Goal: Task Accomplishment & Management: Use online tool/utility

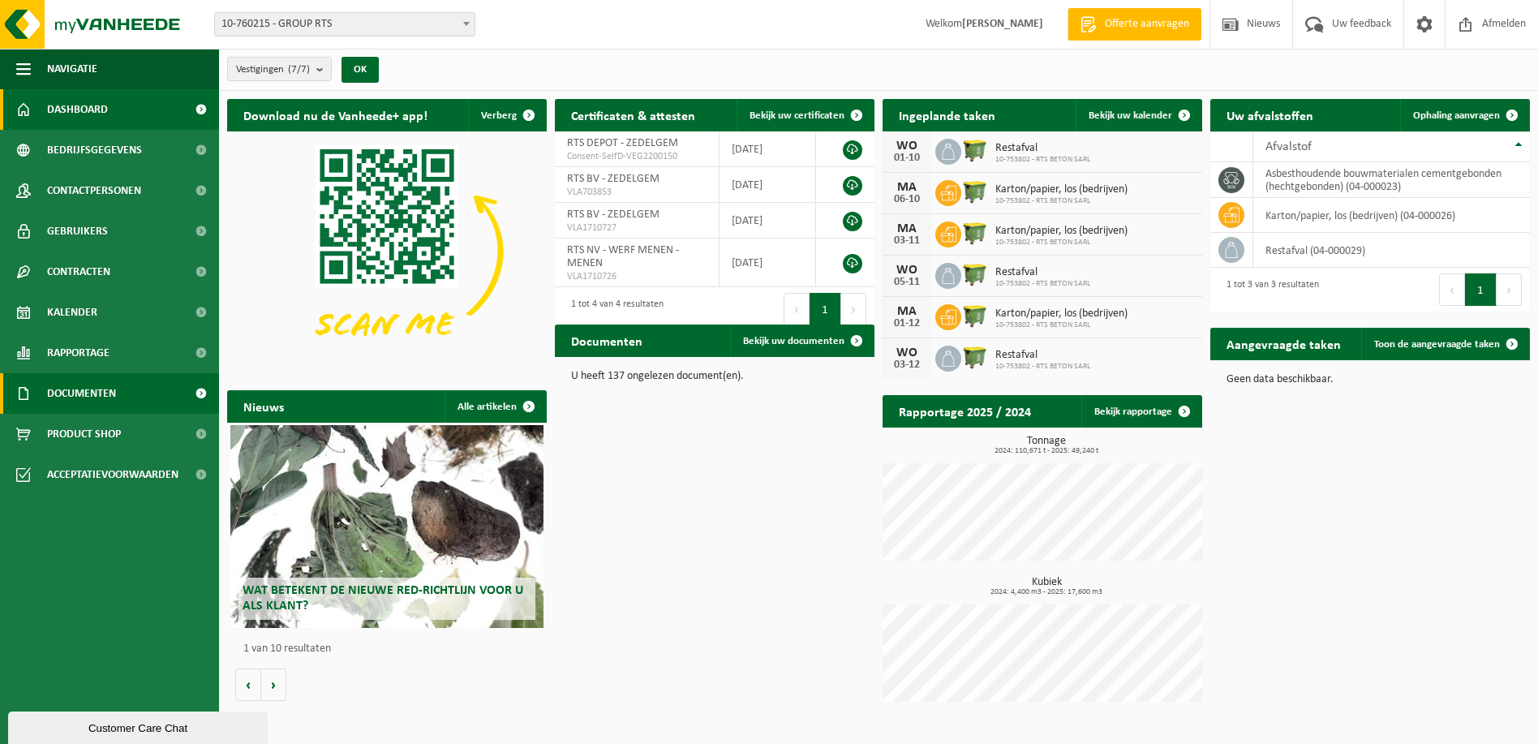
click at [57, 385] on span "Documenten" at bounding box center [81, 393] width 69 height 41
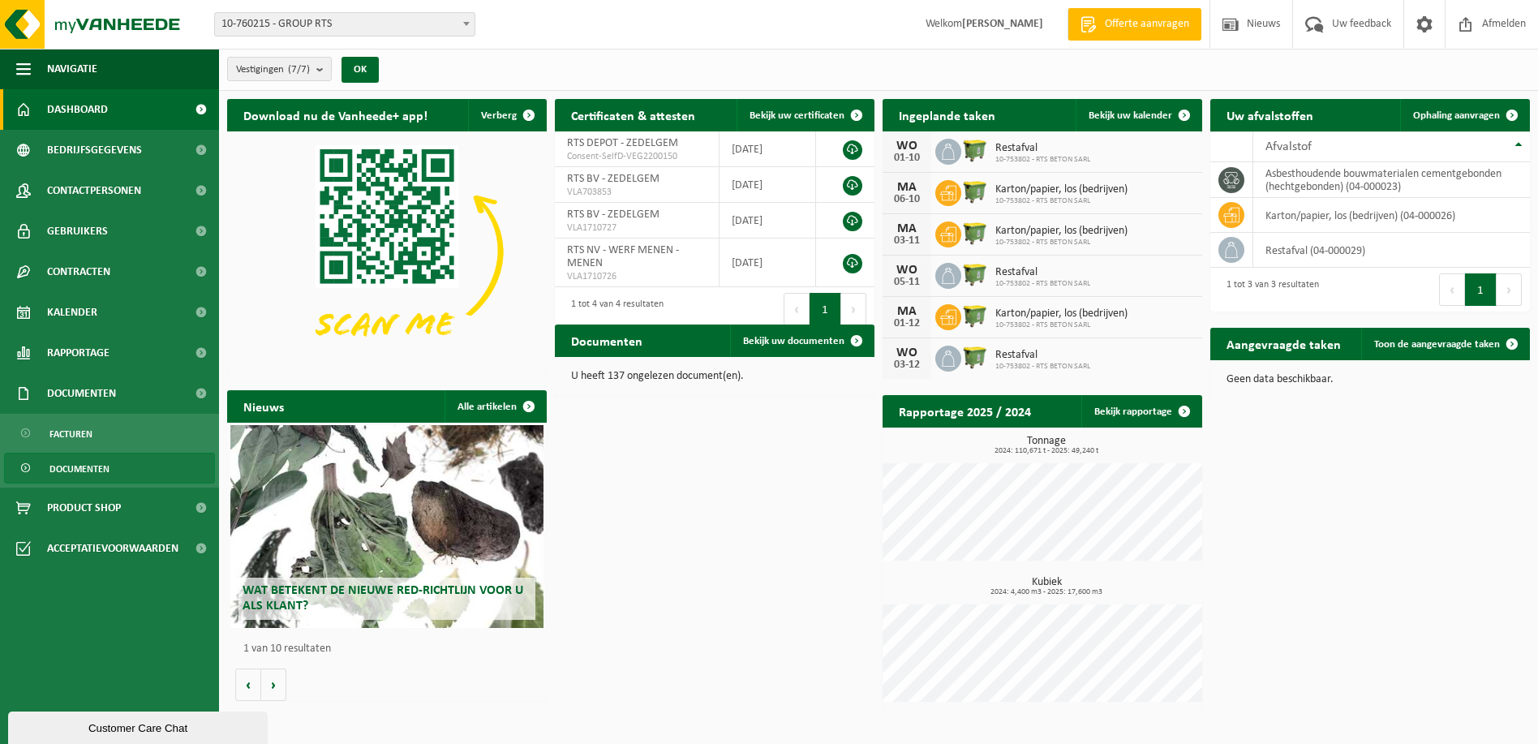
click at [67, 466] on span "Documenten" at bounding box center [79, 468] width 60 height 31
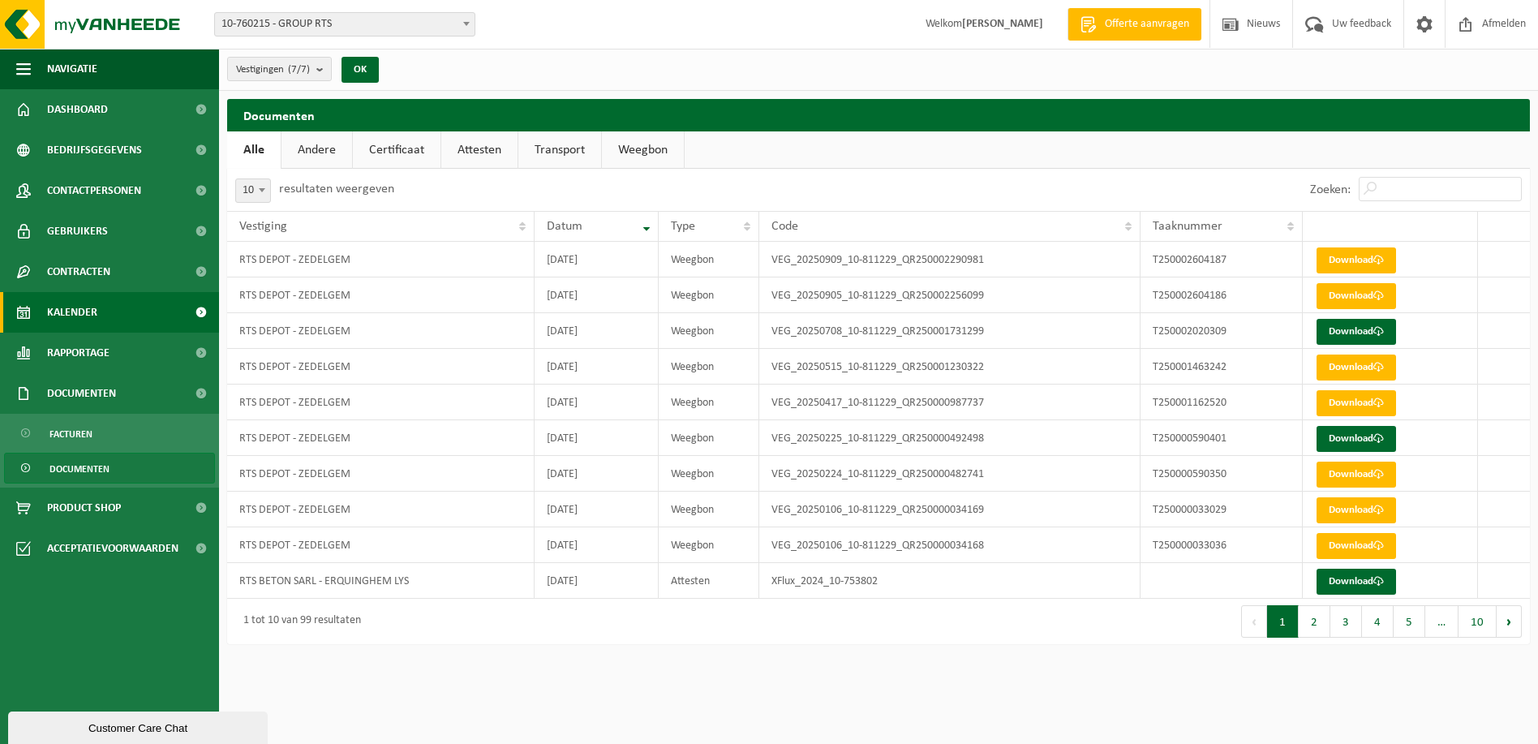
click at [98, 318] on link "Kalender" at bounding box center [109, 312] width 219 height 41
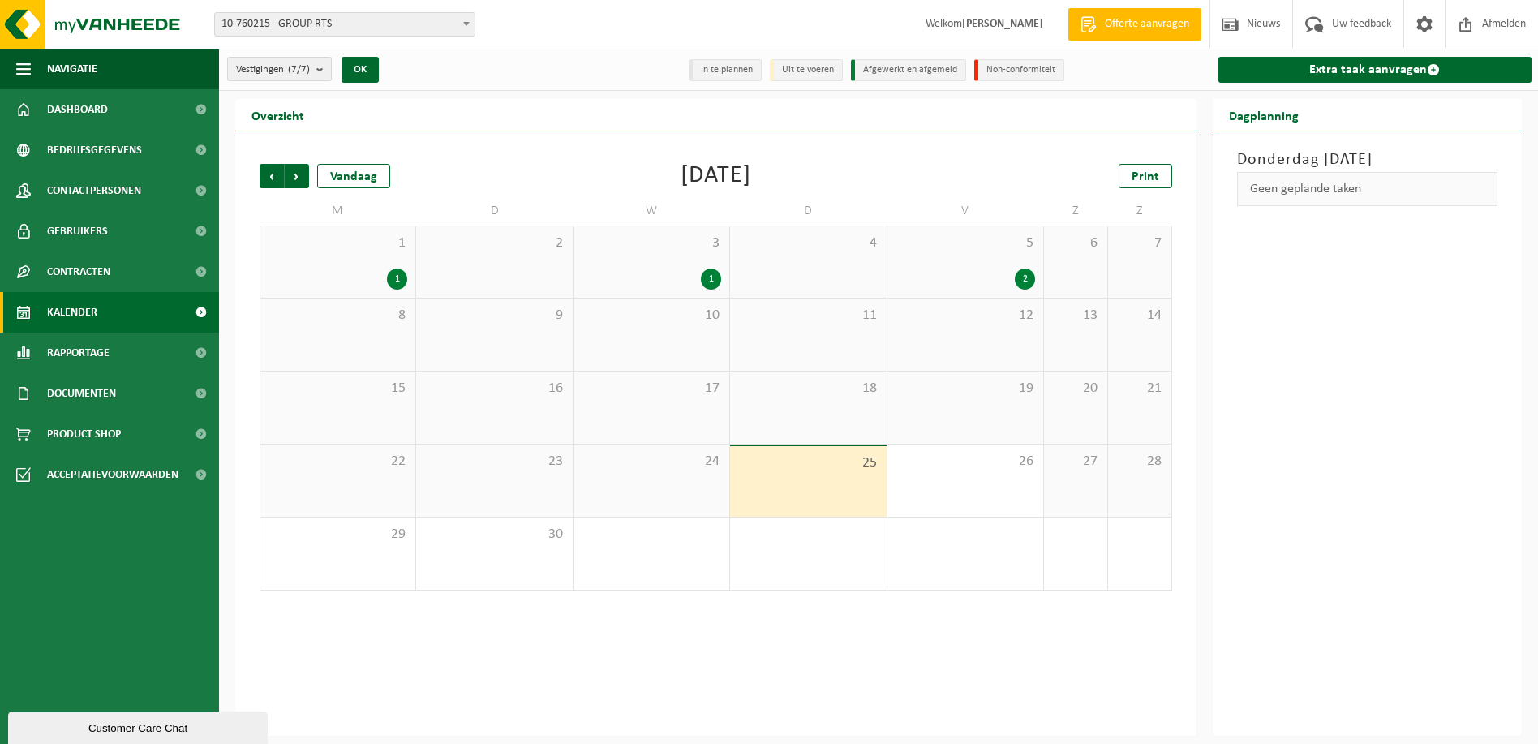
click at [804, 473] on div "25" at bounding box center [808, 481] width 156 height 71
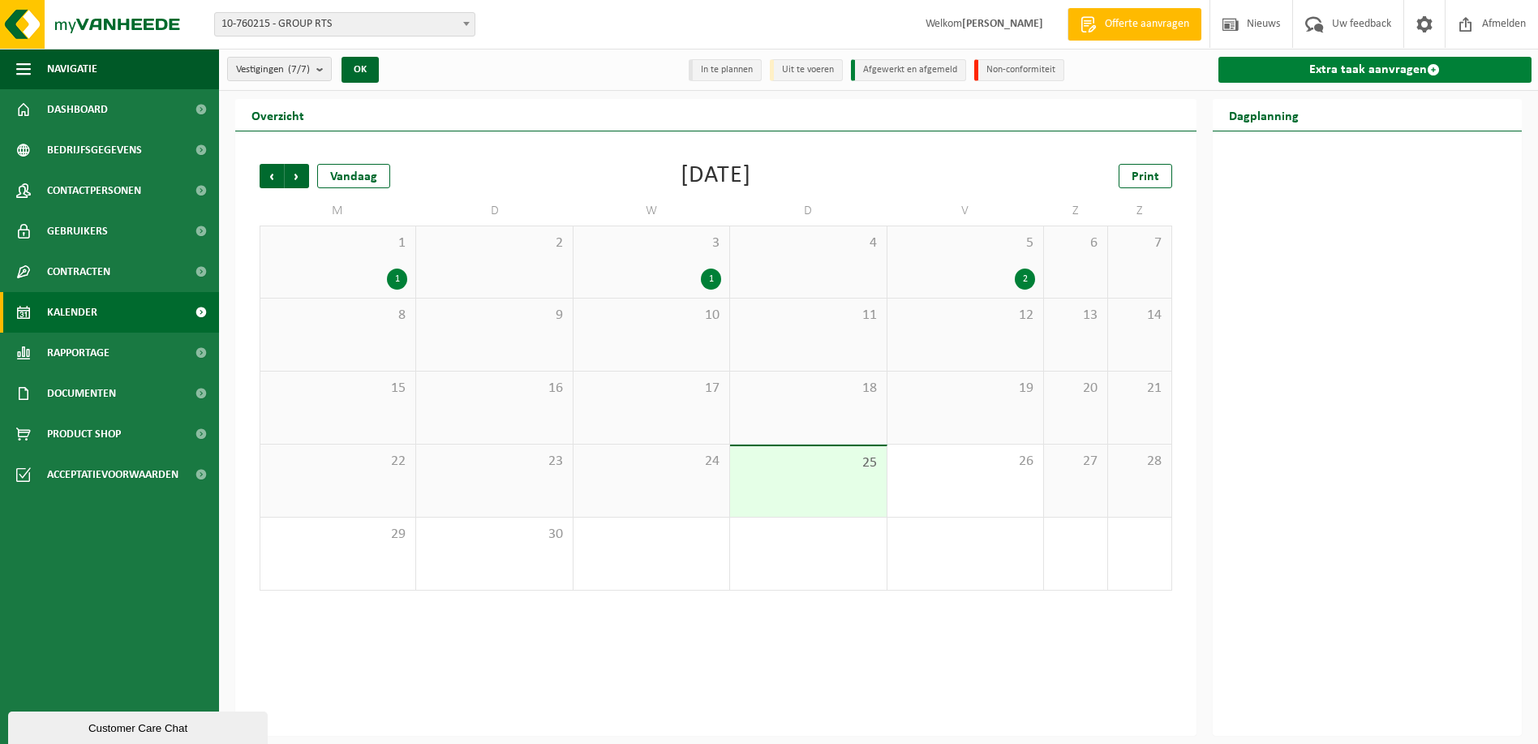
click at [1371, 61] on link "Extra taak aanvragen" at bounding box center [1375, 70] width 314 height 26
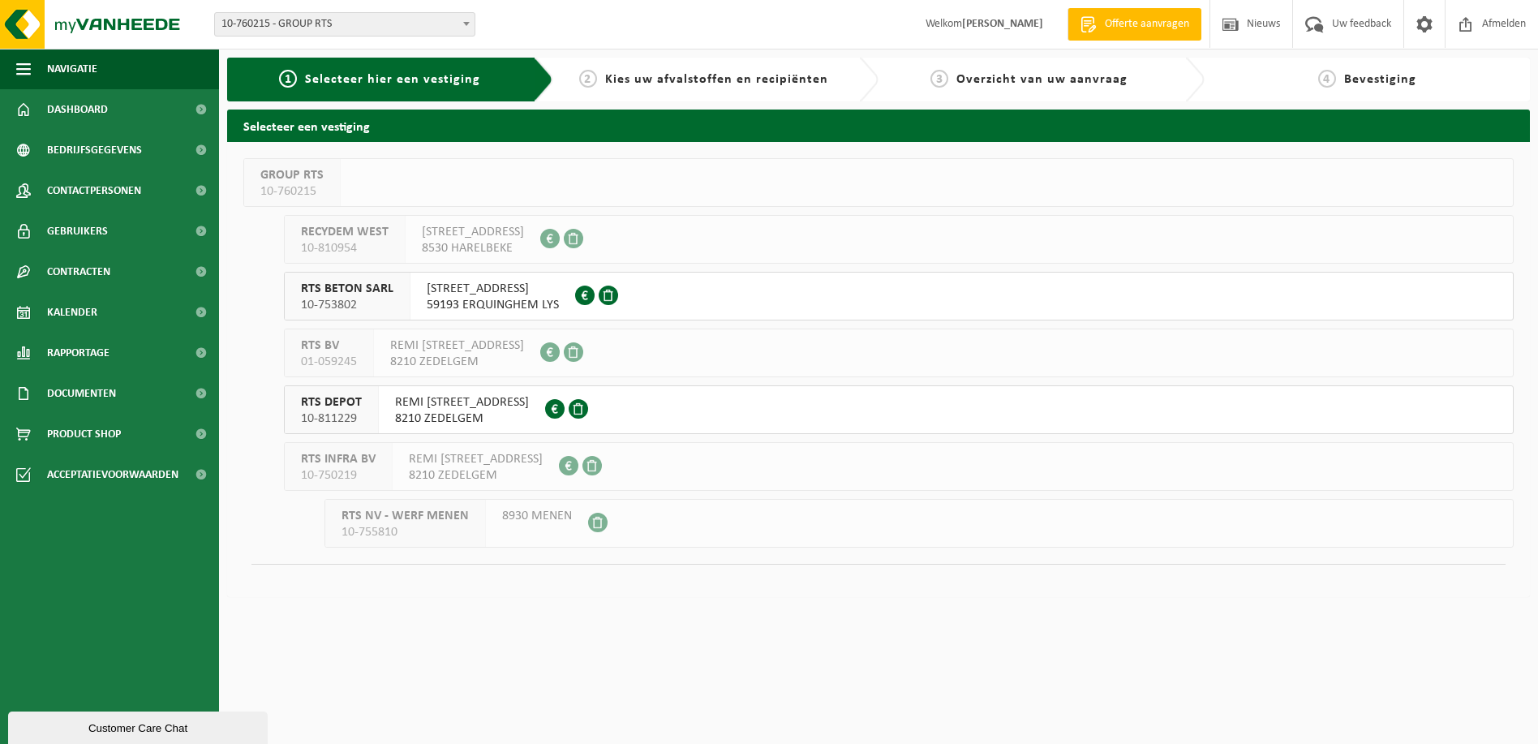
click at [363, 413] on div "RTS DEPOT 10-811229" at bounding box center [332, 409] width 94 height 47
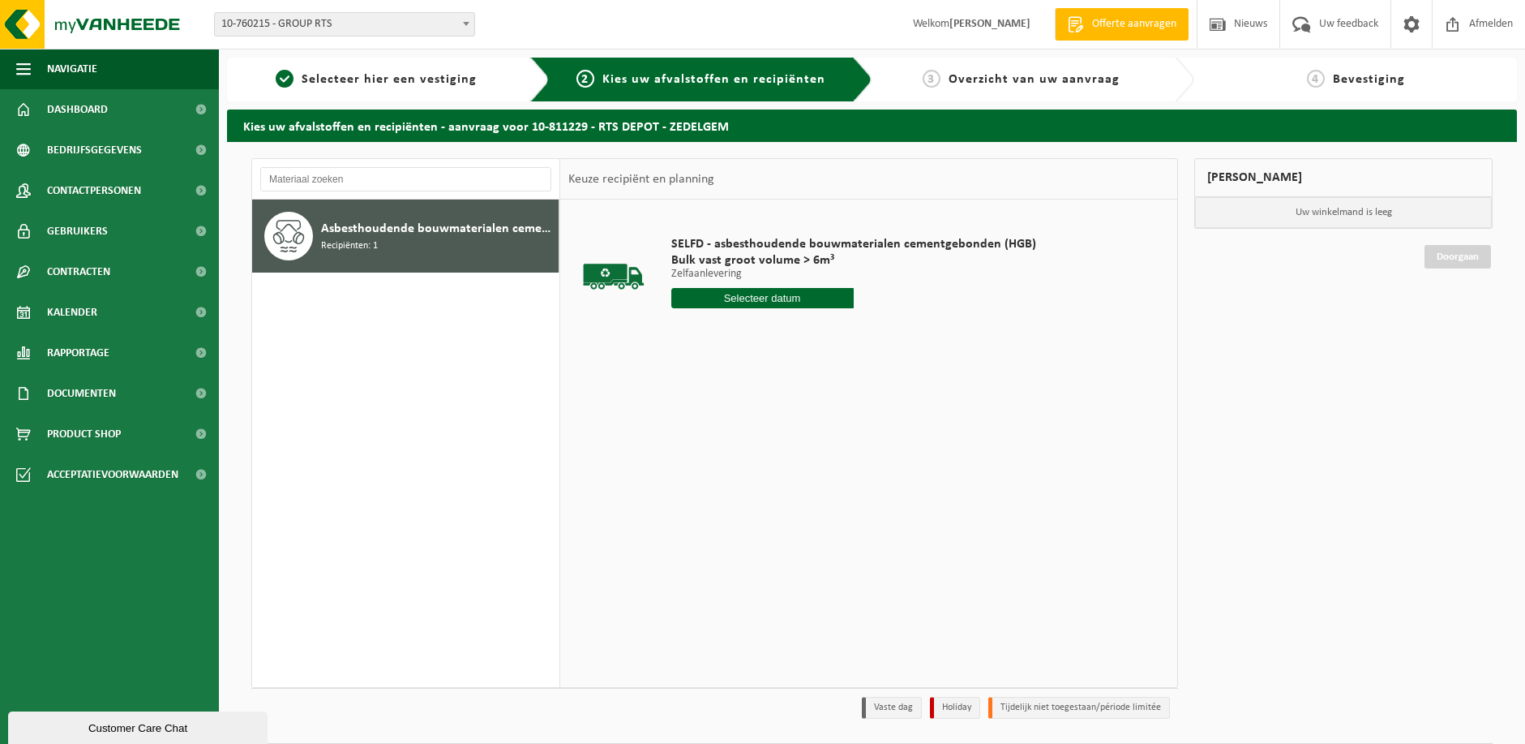
click at [785, 292] on input "text" at bounding box center [762, 298] width 182 height 20
click at [793, 459] on div "26" at bounding box center [800, 468] width 28 height 26
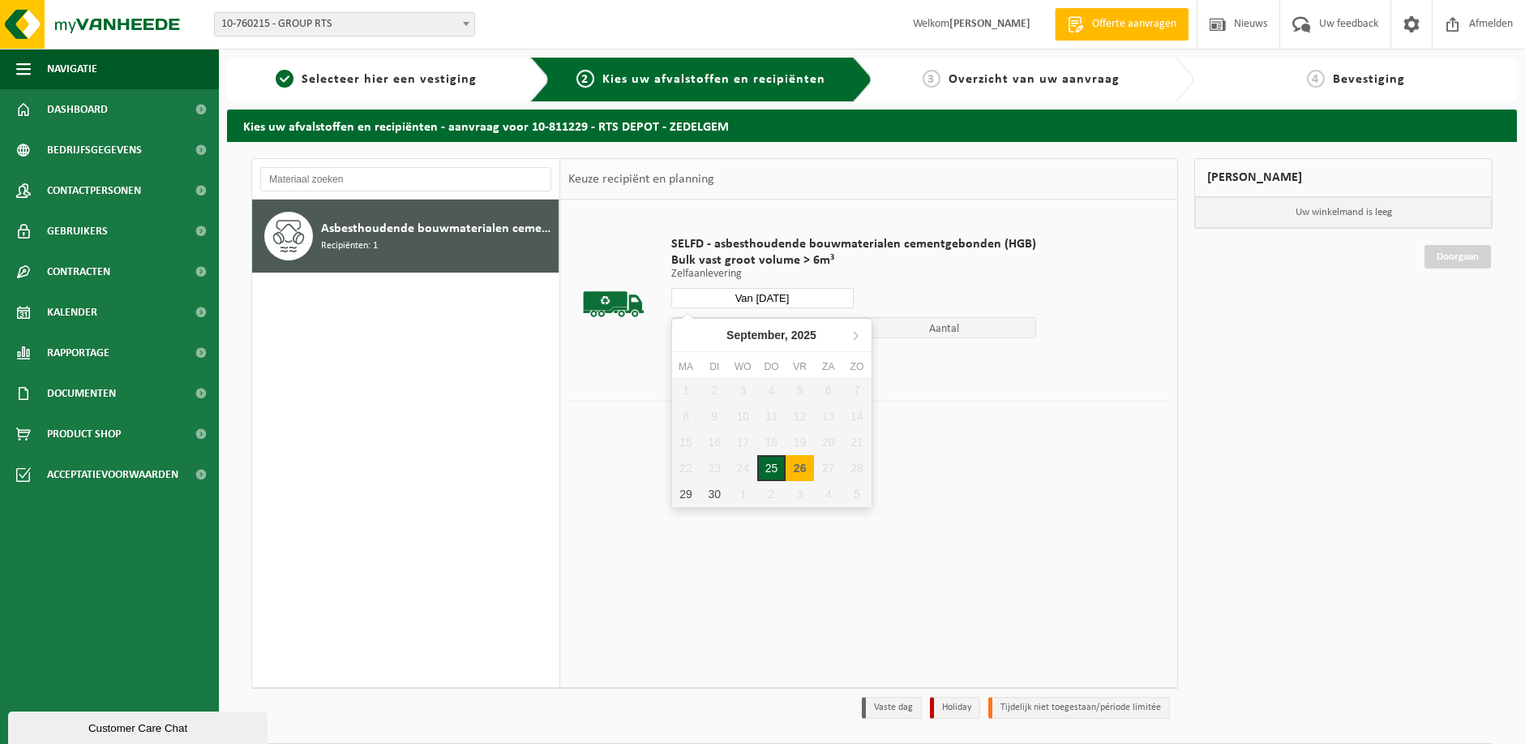
click at [802, 296] on input "Van 2025-09-26" at bounding box center [762, 298] width 182 height 20
click at [775, 469] on div "25" at bounding box center [771, 468] width 28 height 26
type input "Van [DATE]"
click at [711, 357] on button "In winkelmand" at bounding box center [717, 359] width 89 height 26
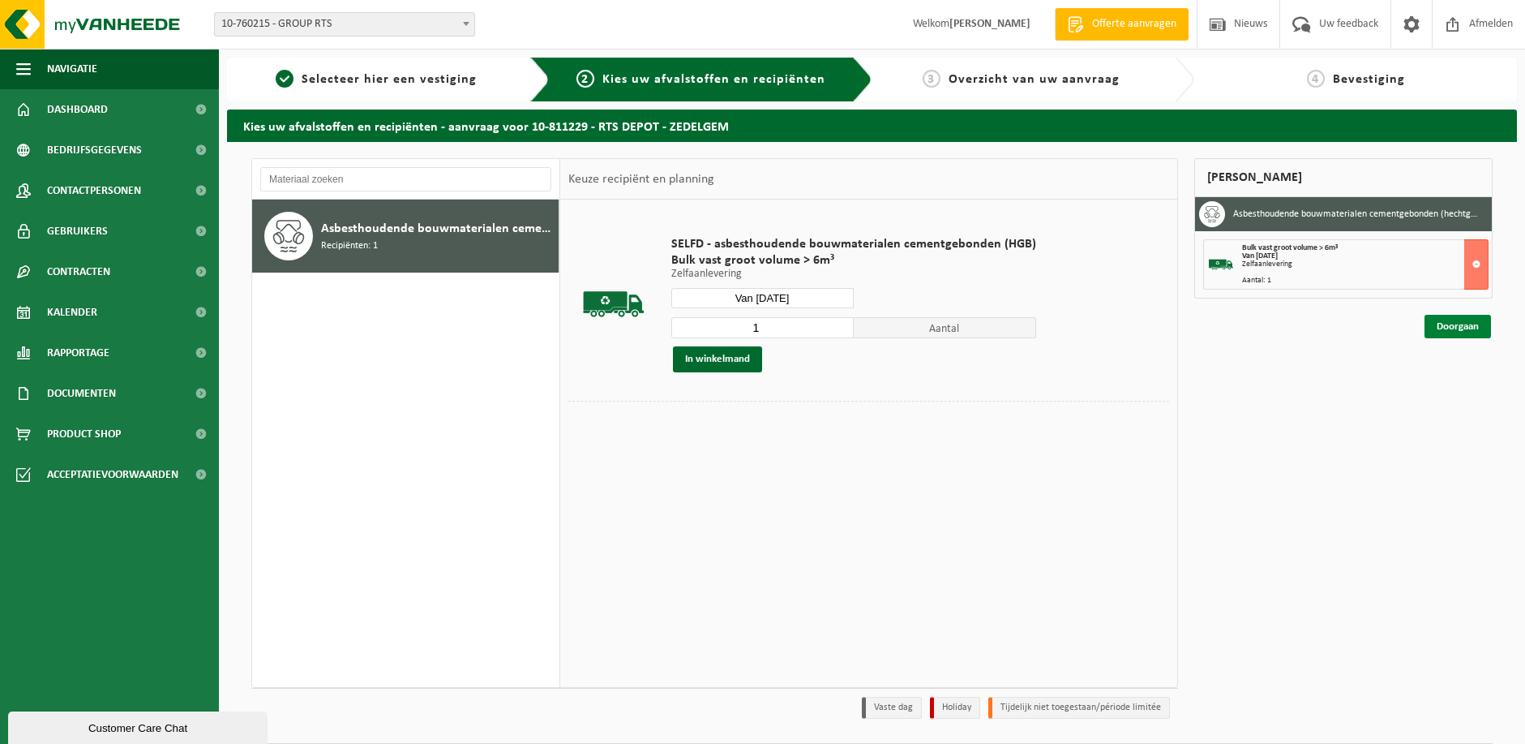
click at [1448, 331] on link "Doorgaan" at bounding box center [1458, 327] width 66 height 24
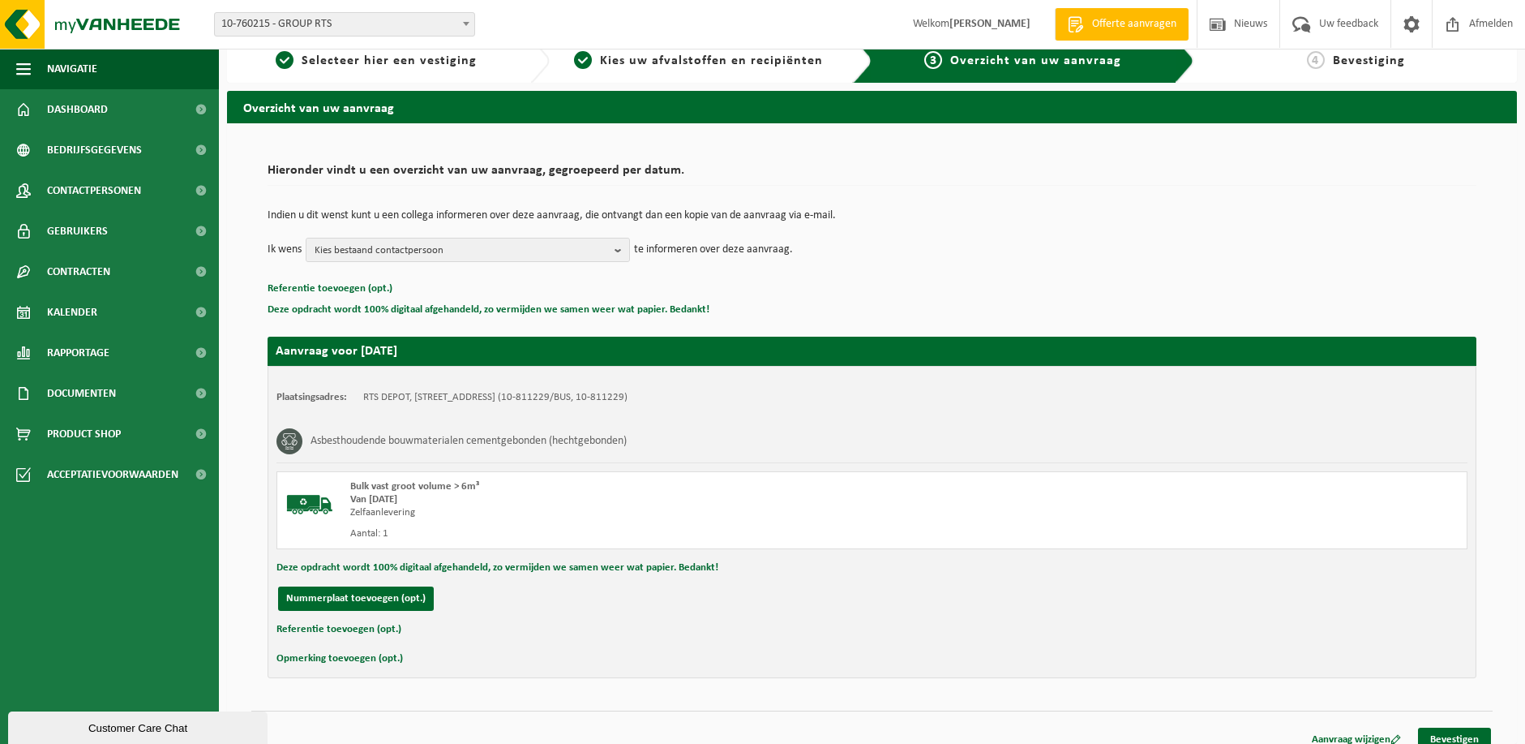
scroll to position [35, 0]
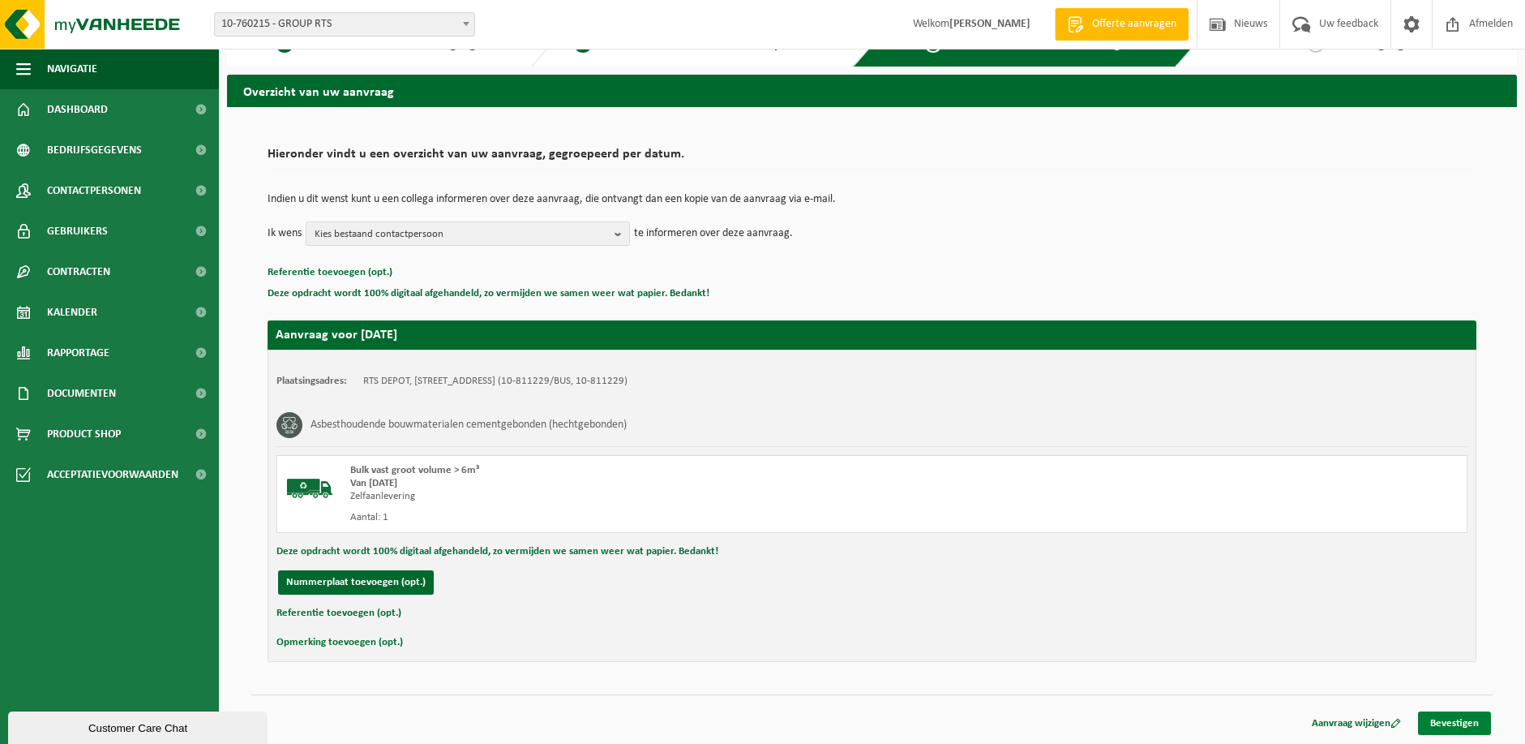
click at [1452, 722] on link "Bevestigen" at bounding box center [1454, 723] width 73 height 24
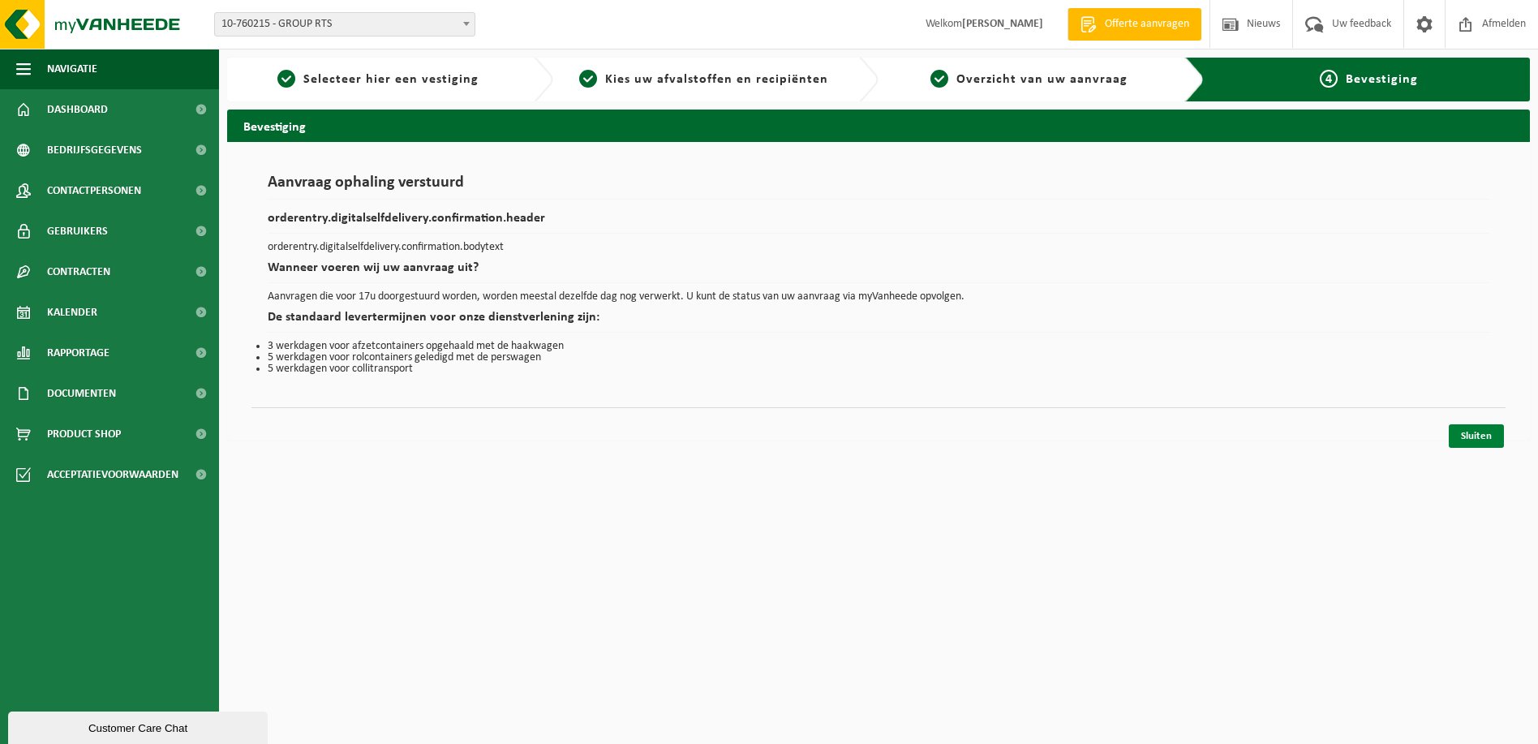
click at [1491, 438] on link "Sluiten" at bounding box center [1475, 436] width 55 height 24
